Goal: Book appointment/travel/reservation

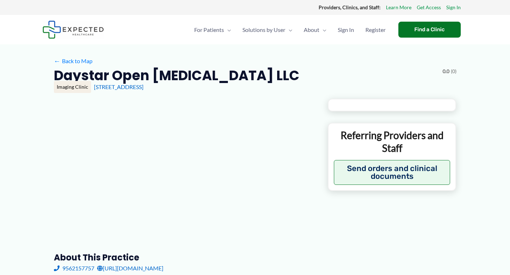
type input "**********"
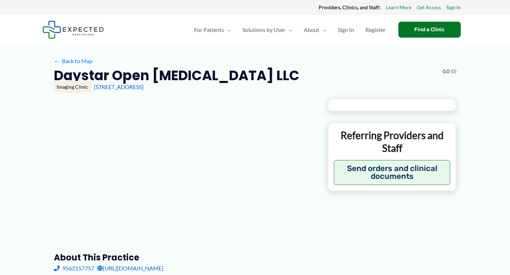
type input "**********"
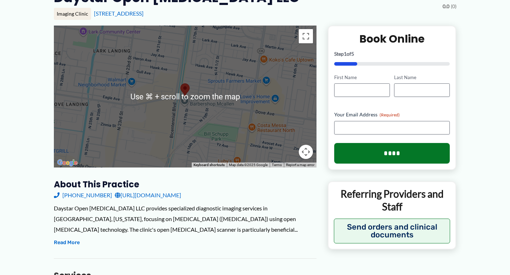
scroll to position [74, 0]
